Goal: Transaction & Acquisition: Purchase product/service

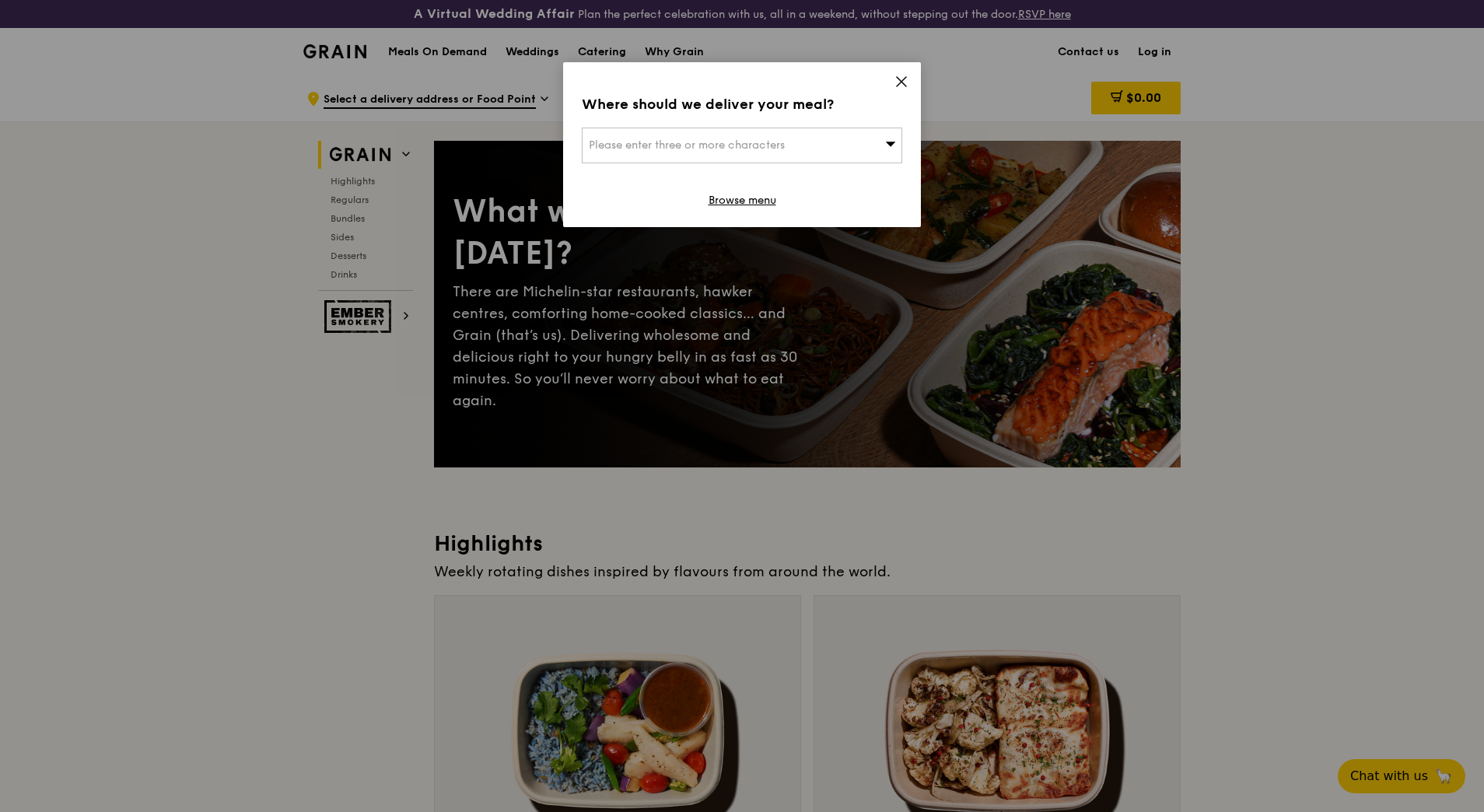
click at [901, 83] on icon at bounding box center [902, 82] width 10 height 10
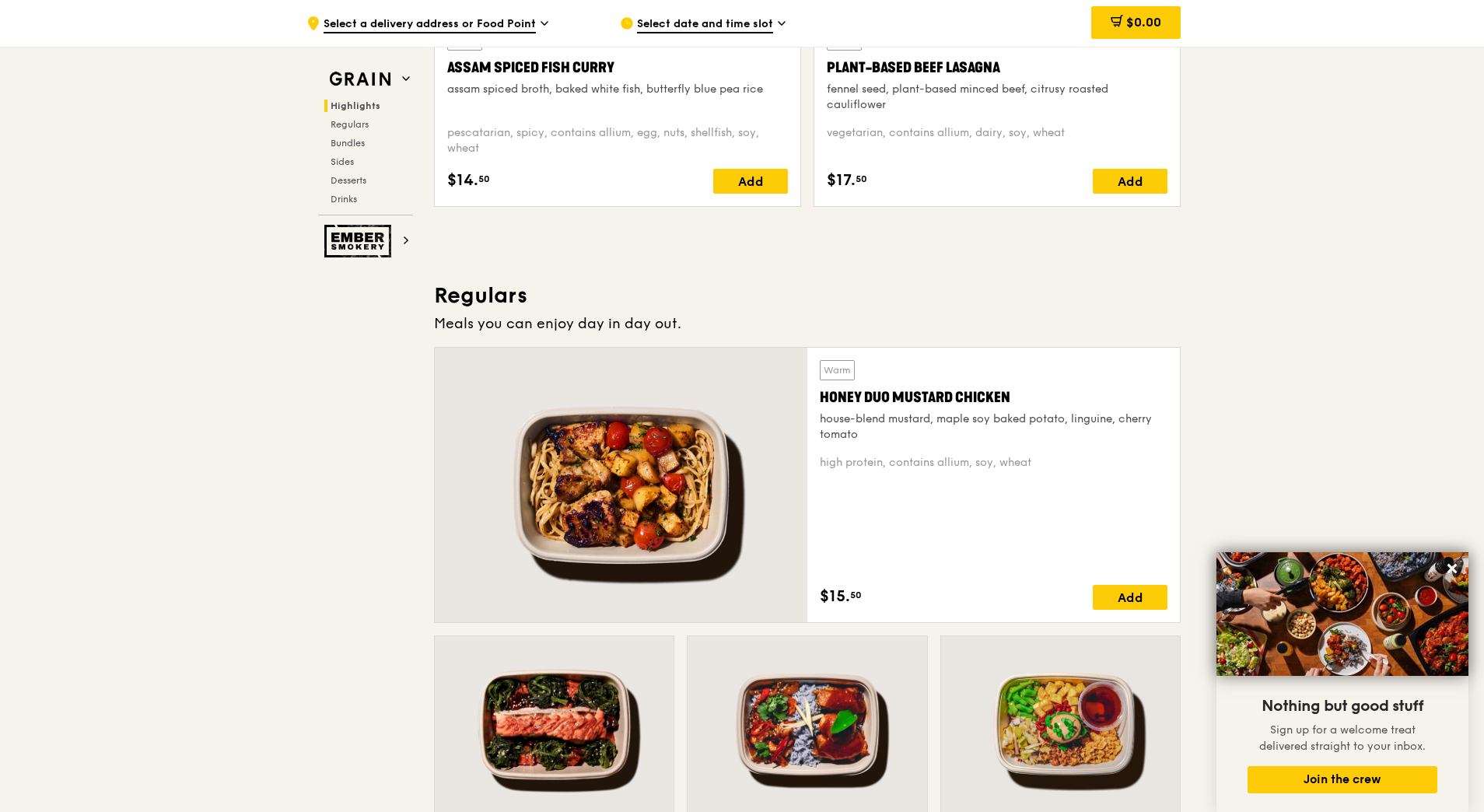
scroll to position [852, 0]
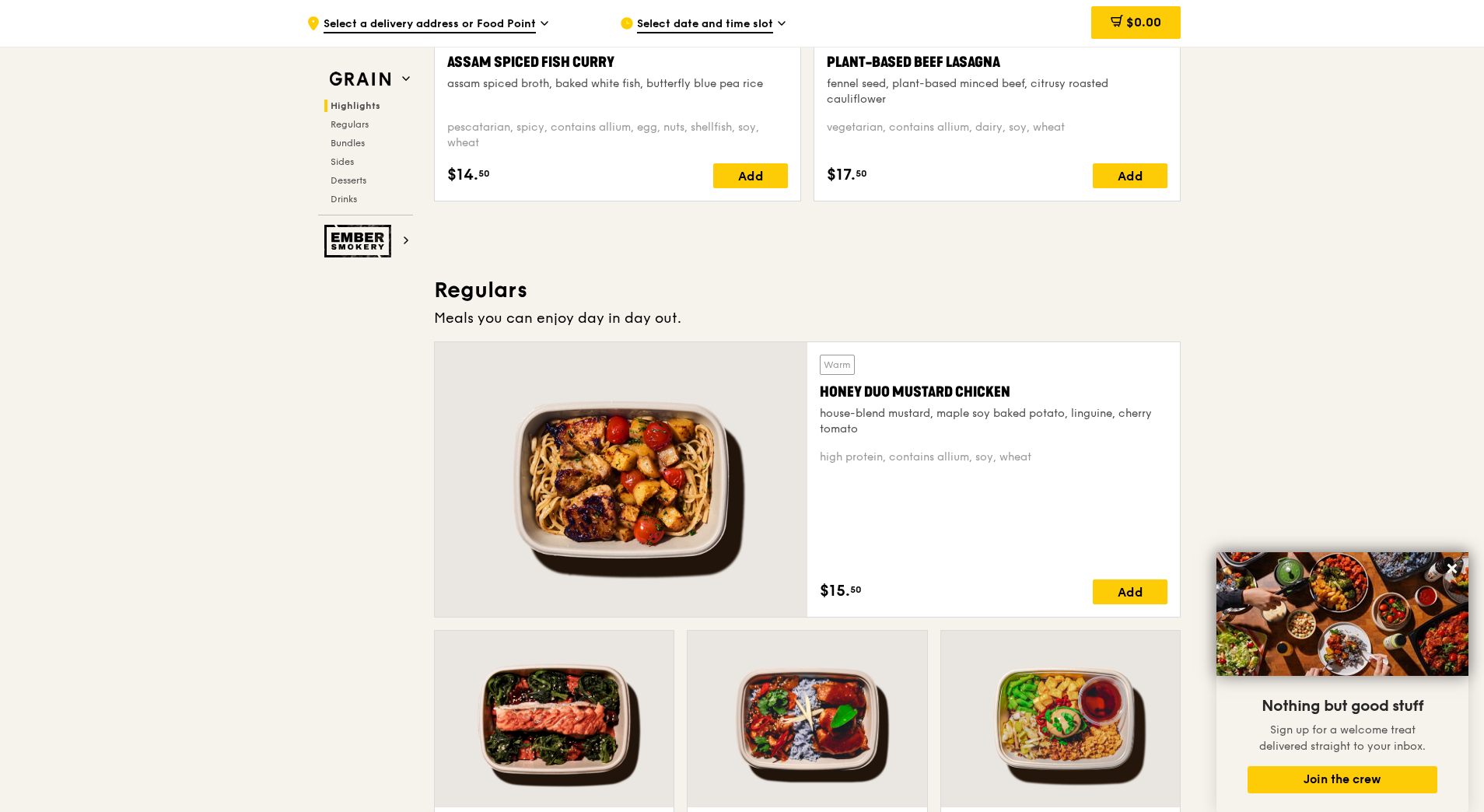
click at [573, 460] on div at bounding box center [621, 479] width 373 height 274
click at [578, 512] on div at bounding box center [621, 479] width 373 height 274
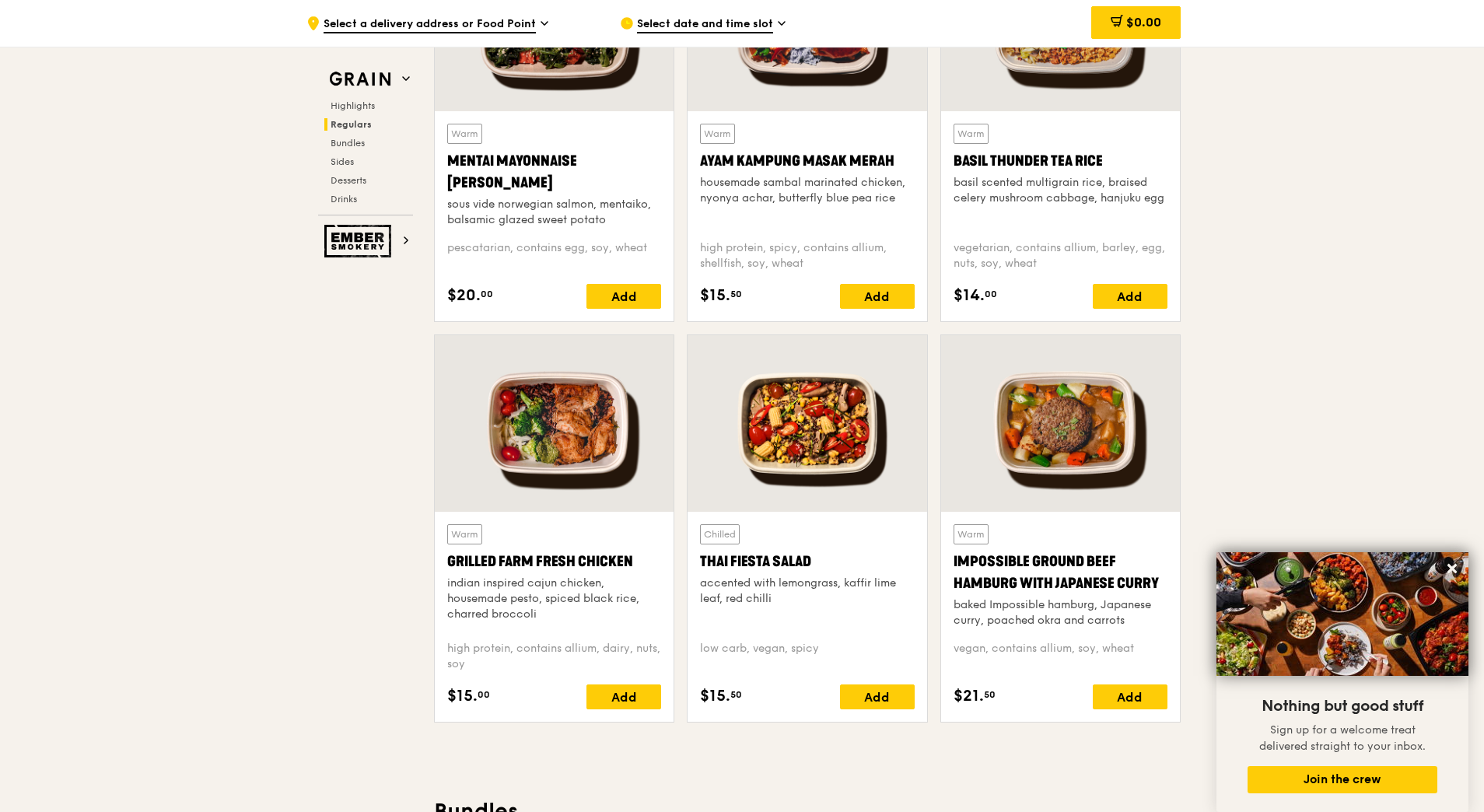
scroll to position [1568, 0]
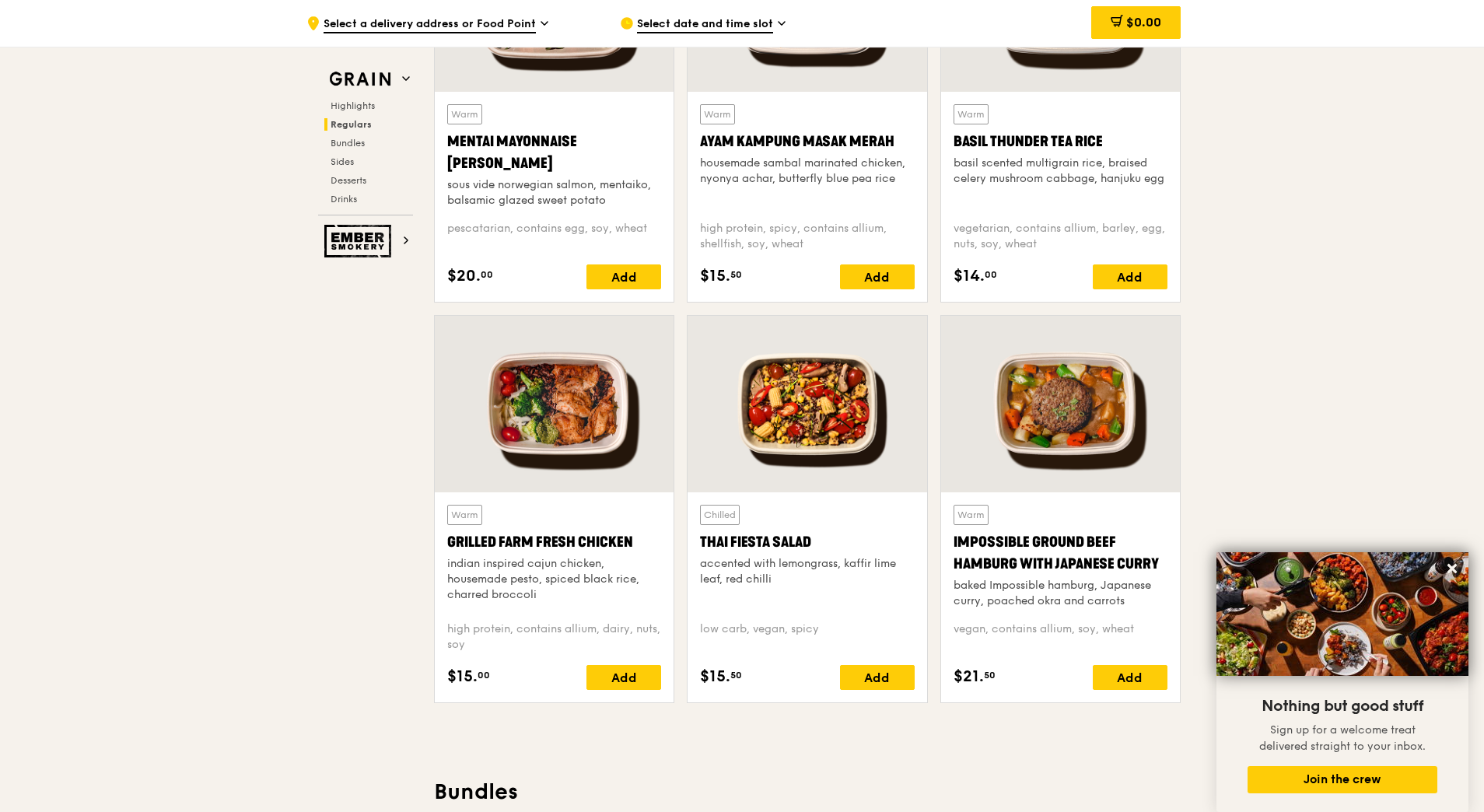
click at [534, 399] on div at bounding box center [554, 404] width 239 height 176
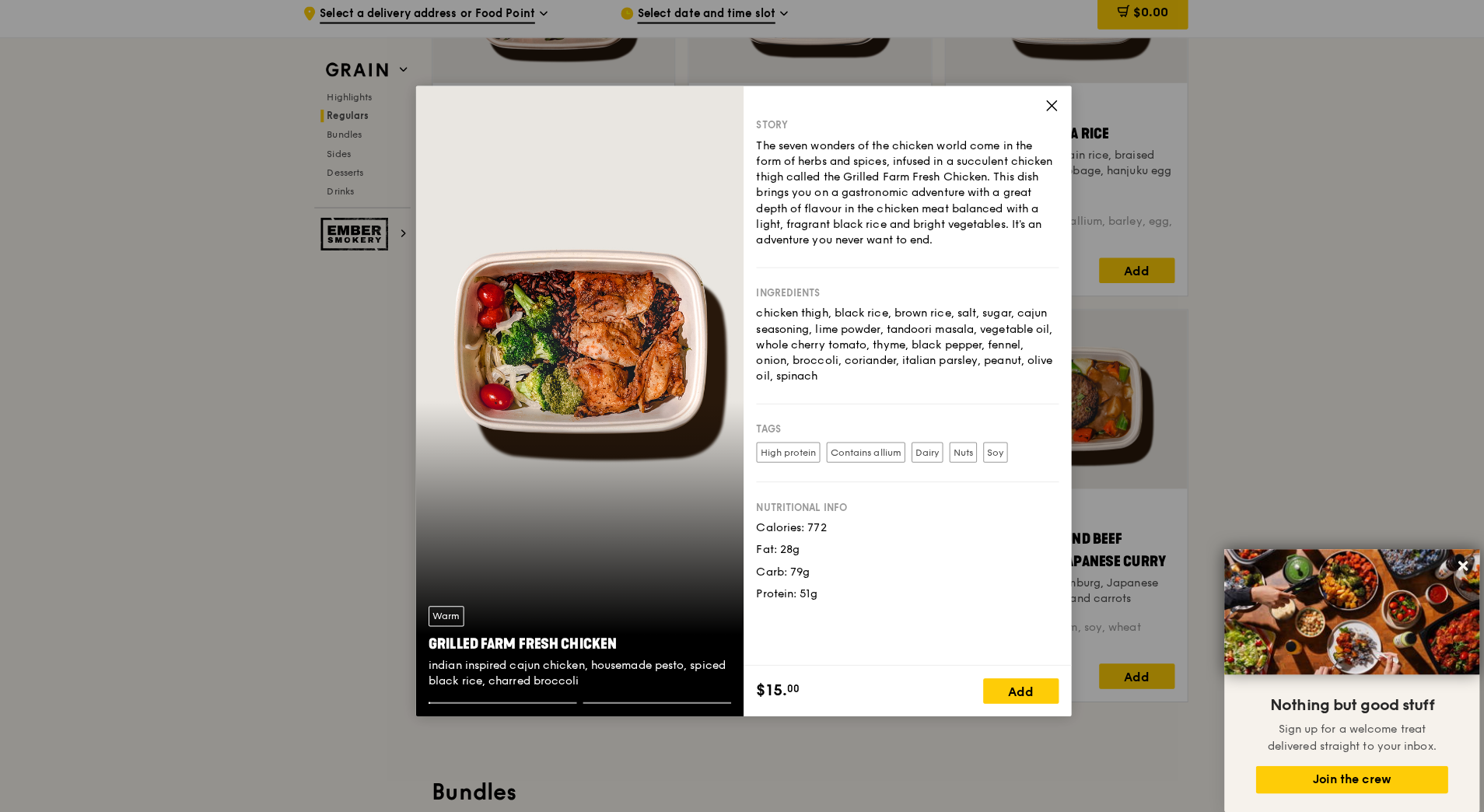
scroll to position [1574, 0]
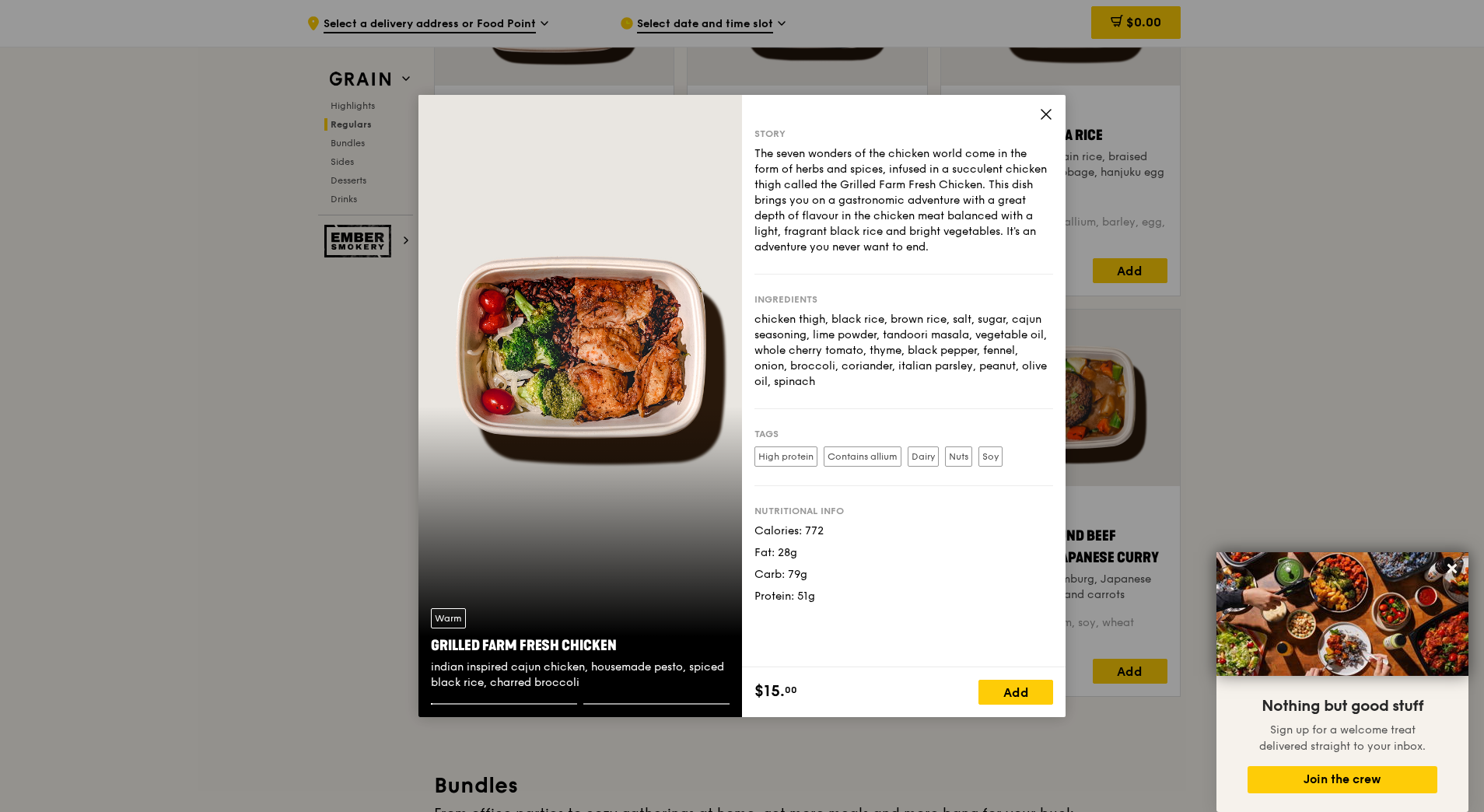
click at [621, 310] on div "Warm Grilled Farm Fresh Chicken indian inspired cajun chicken, housemade pesto,…" at bounding box center [580, 406] width 324 height 622
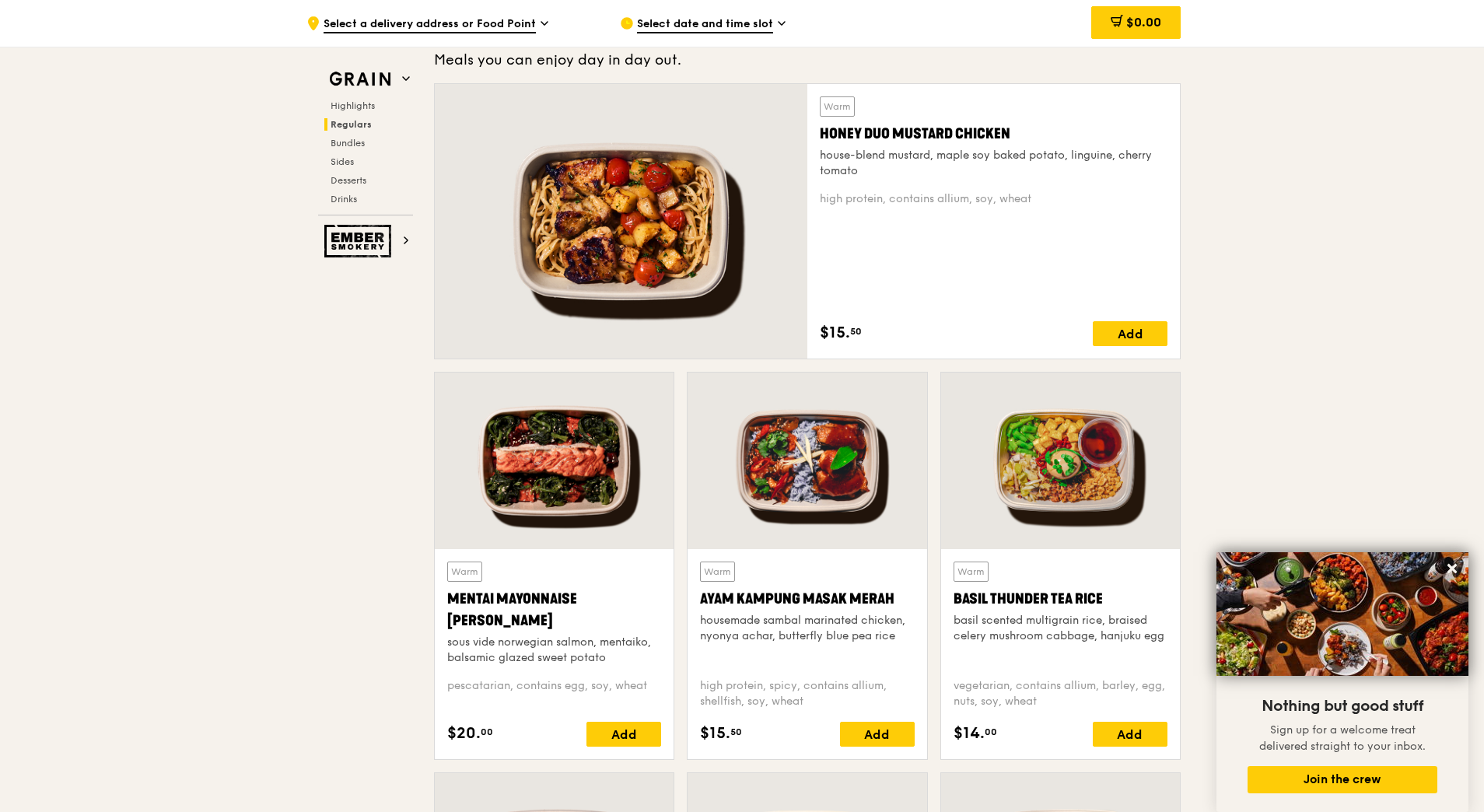
scroll to position [1109, 0]
click at [560, 184] on div at bounding box center [621, 222] width 373 height 274
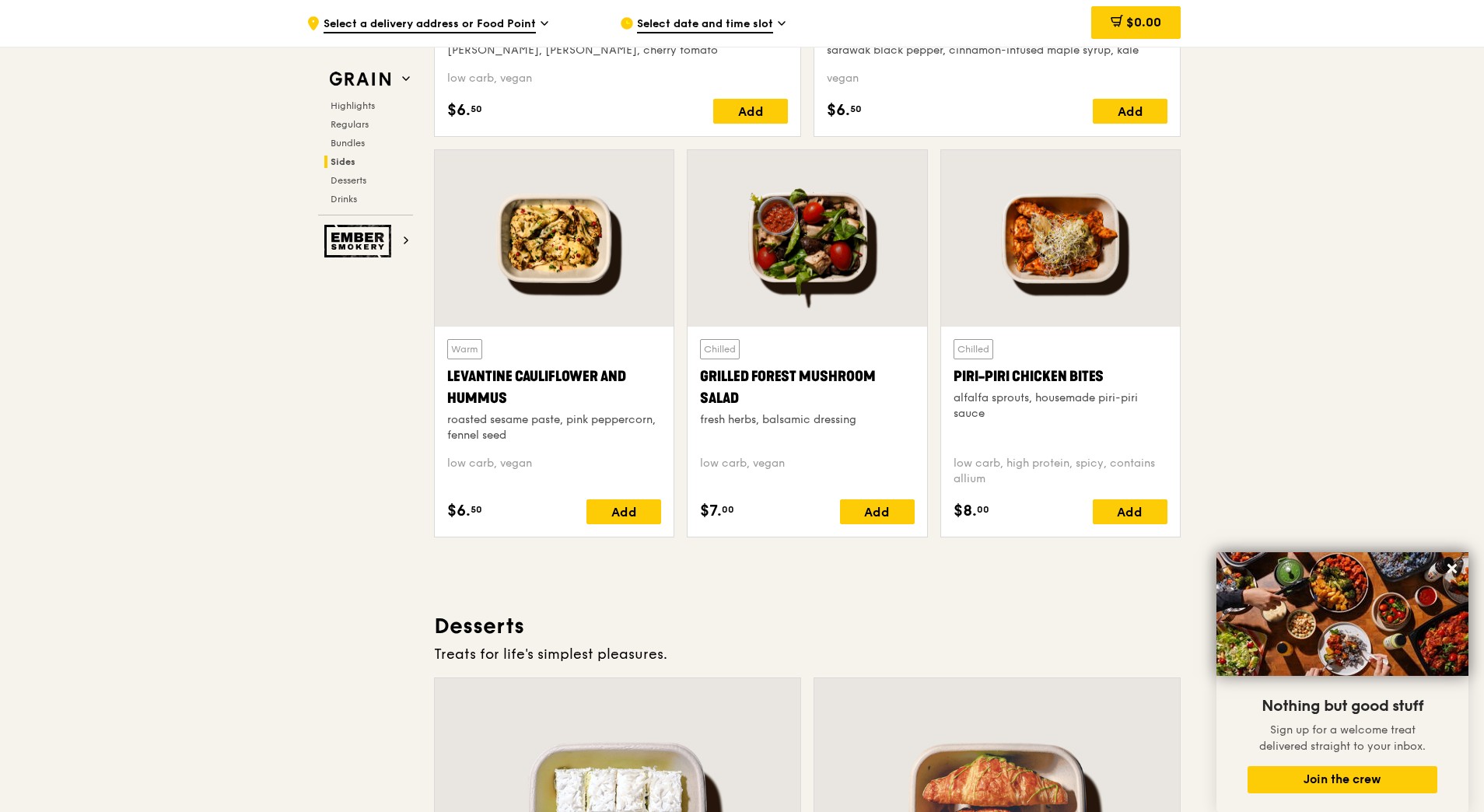
scroll to position [3926, 0]
click at [1055, 211] on div at bounding box center [1061, 239] width 239 height 176
click at [1003, 262] on div at bounding box center [1061, 239] width 239 height 176
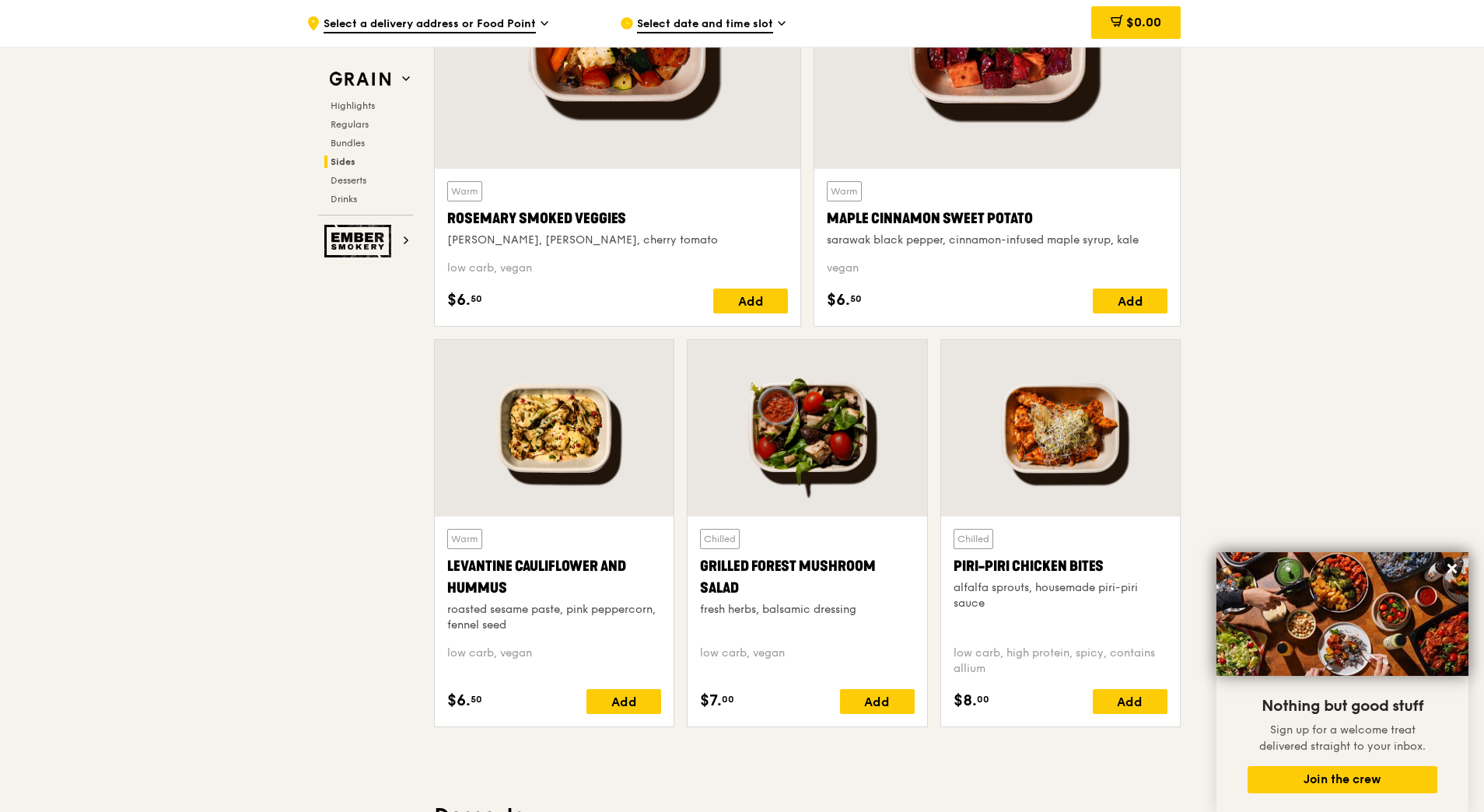
scroll to position [3844, 0]
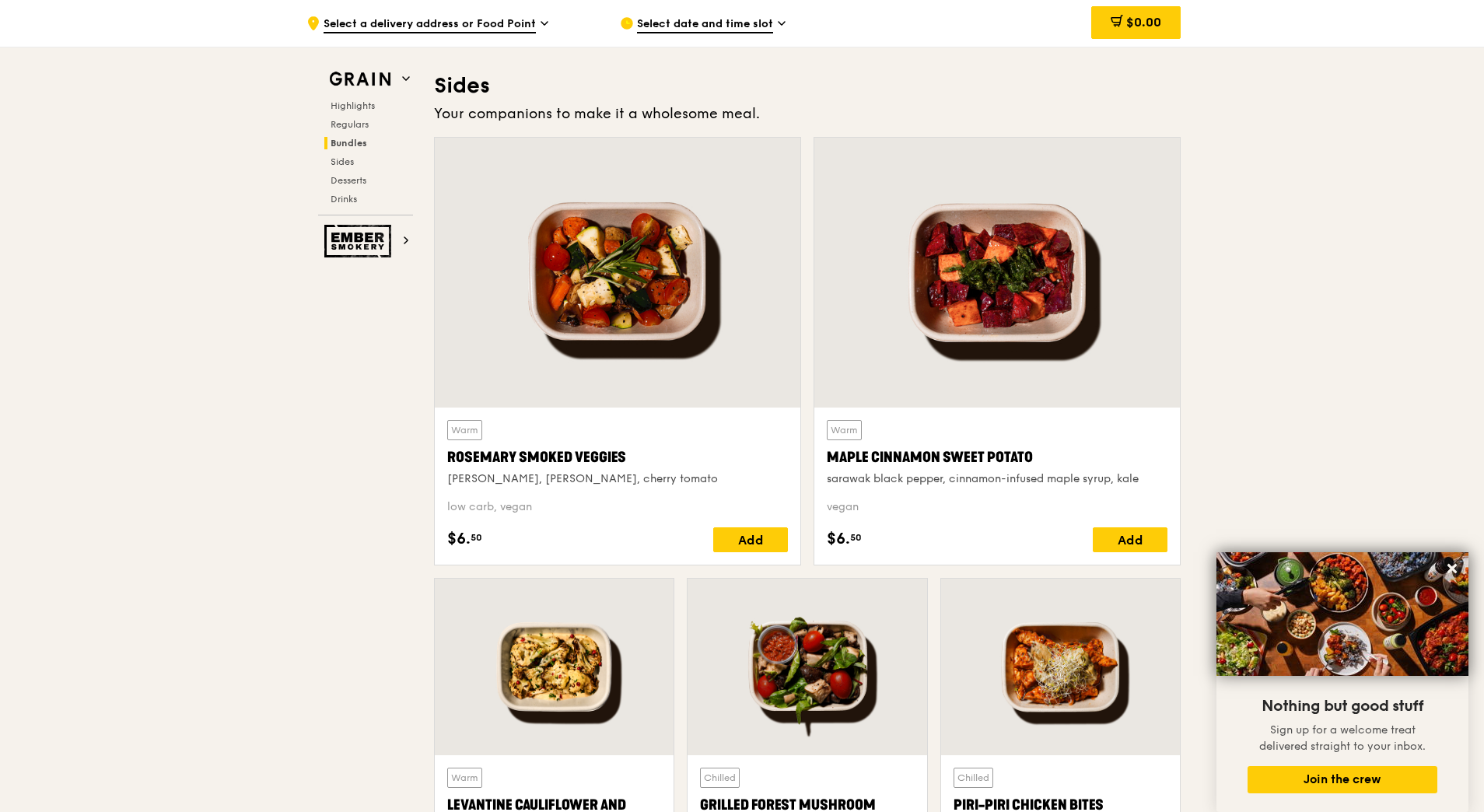
scroll to position [3498, 0]
click at [940, 208] on div at bounding box center [997, 273] width 366 height 270
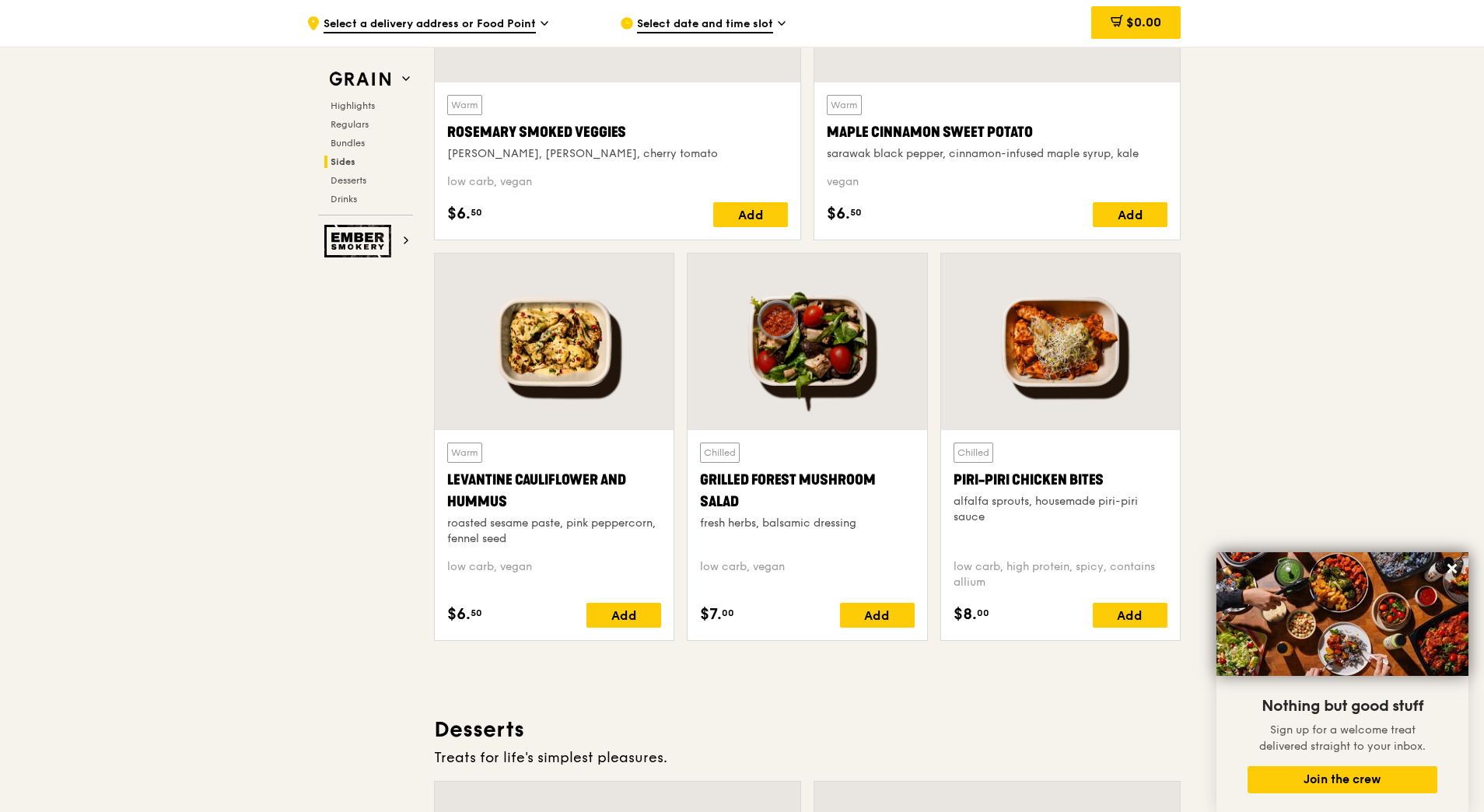
scroll to position [3826, 0]
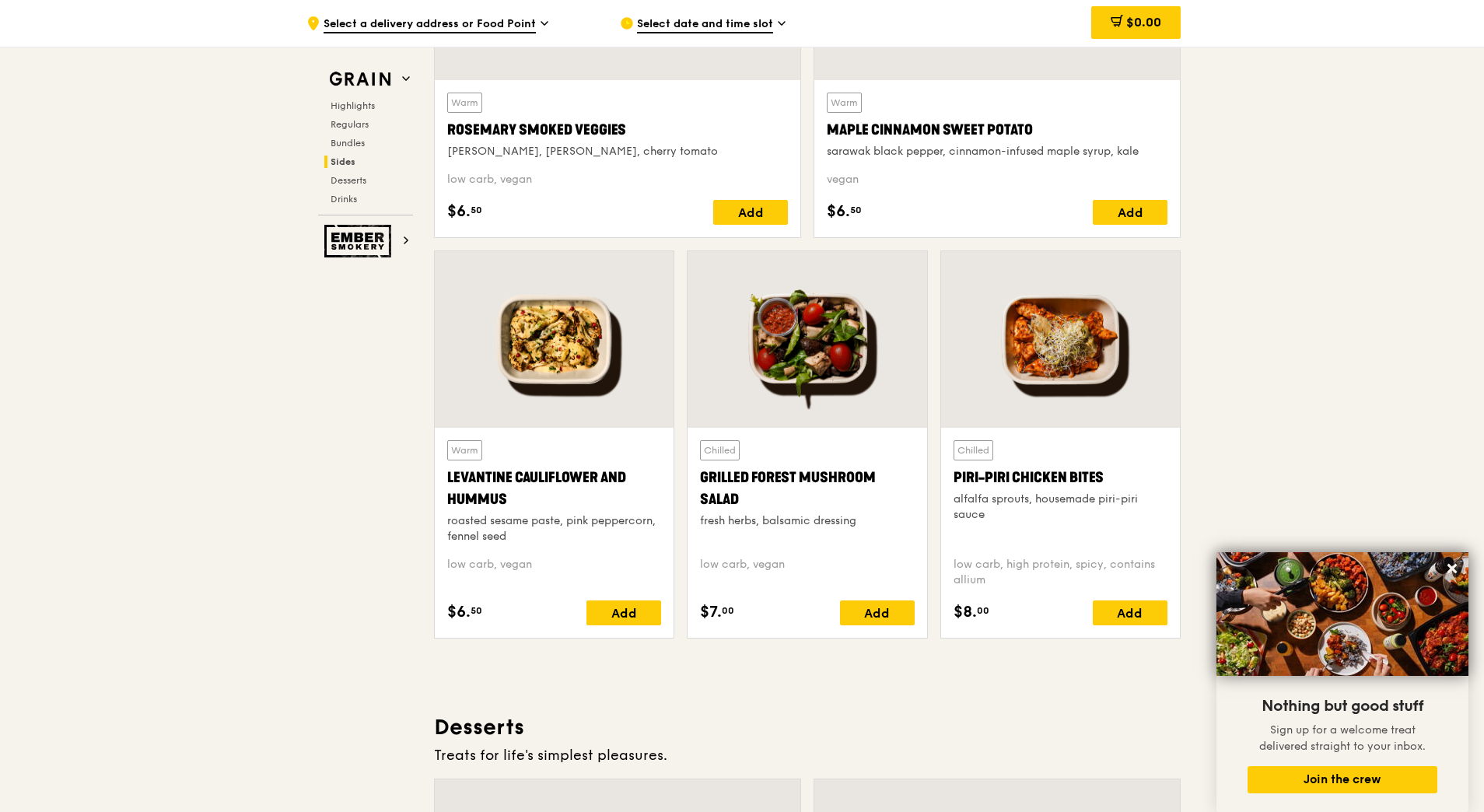
click at [998, 340] on div at bounding box center [1061, 339] width 239 height 176
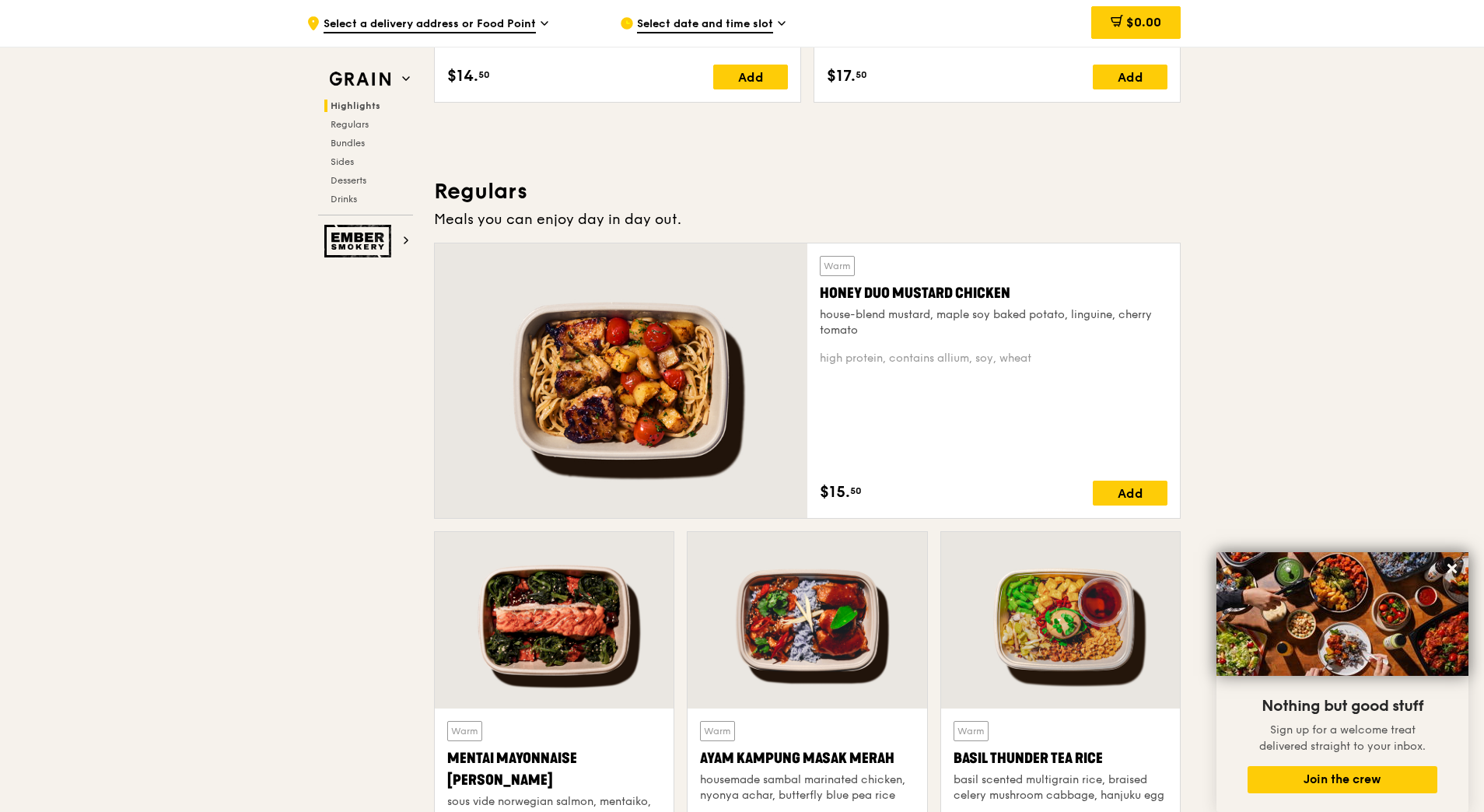
scroll to position [980, 0]
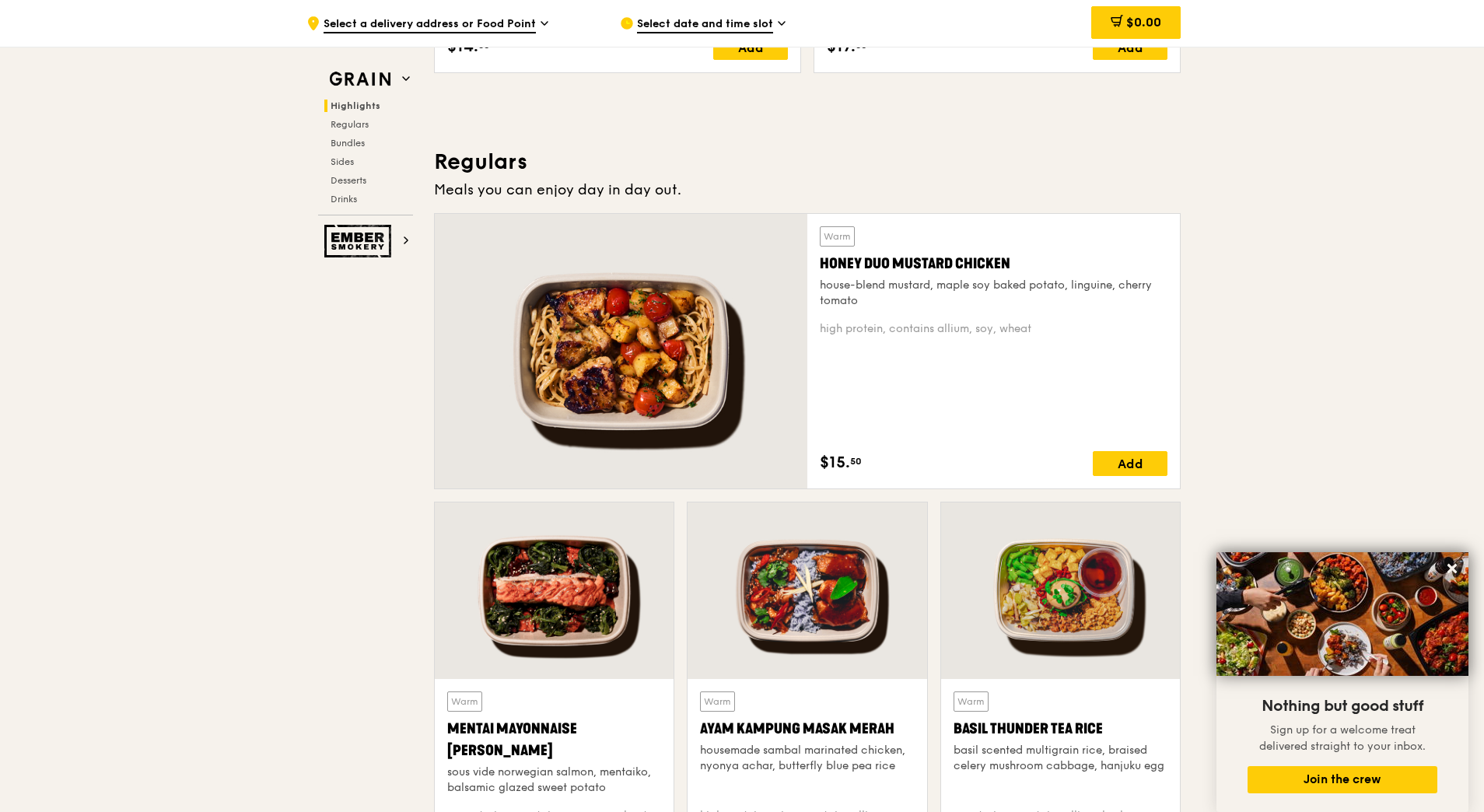
click at [543, 352] on div at bounding box center [621, 351] width 373 height 274
